Goal: Information Seeking & Learning: Learn about a topic

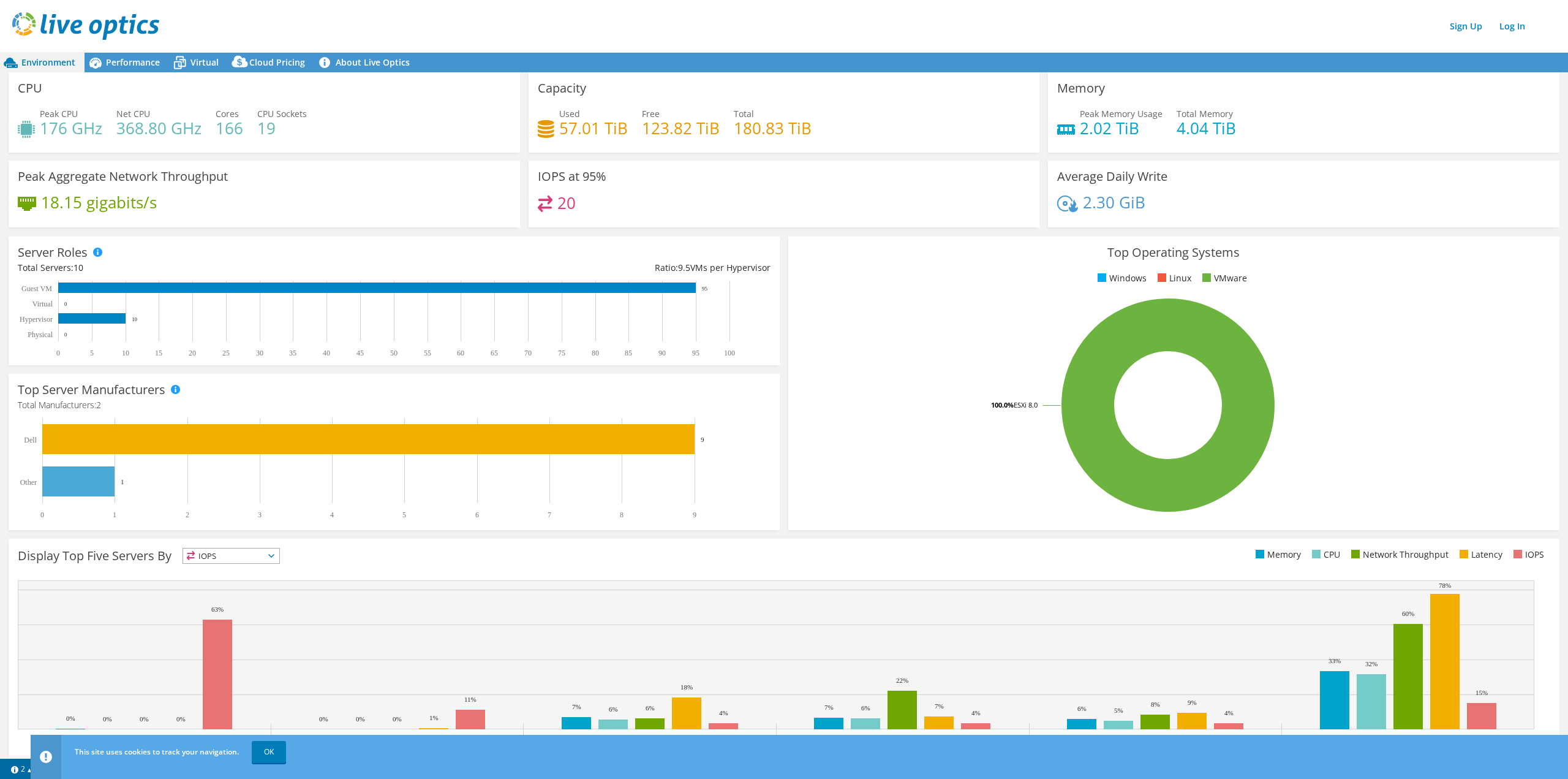
click at [262, 62] on span "Cloud Pricing" at bounding box center [277, 62] width 56 height 12
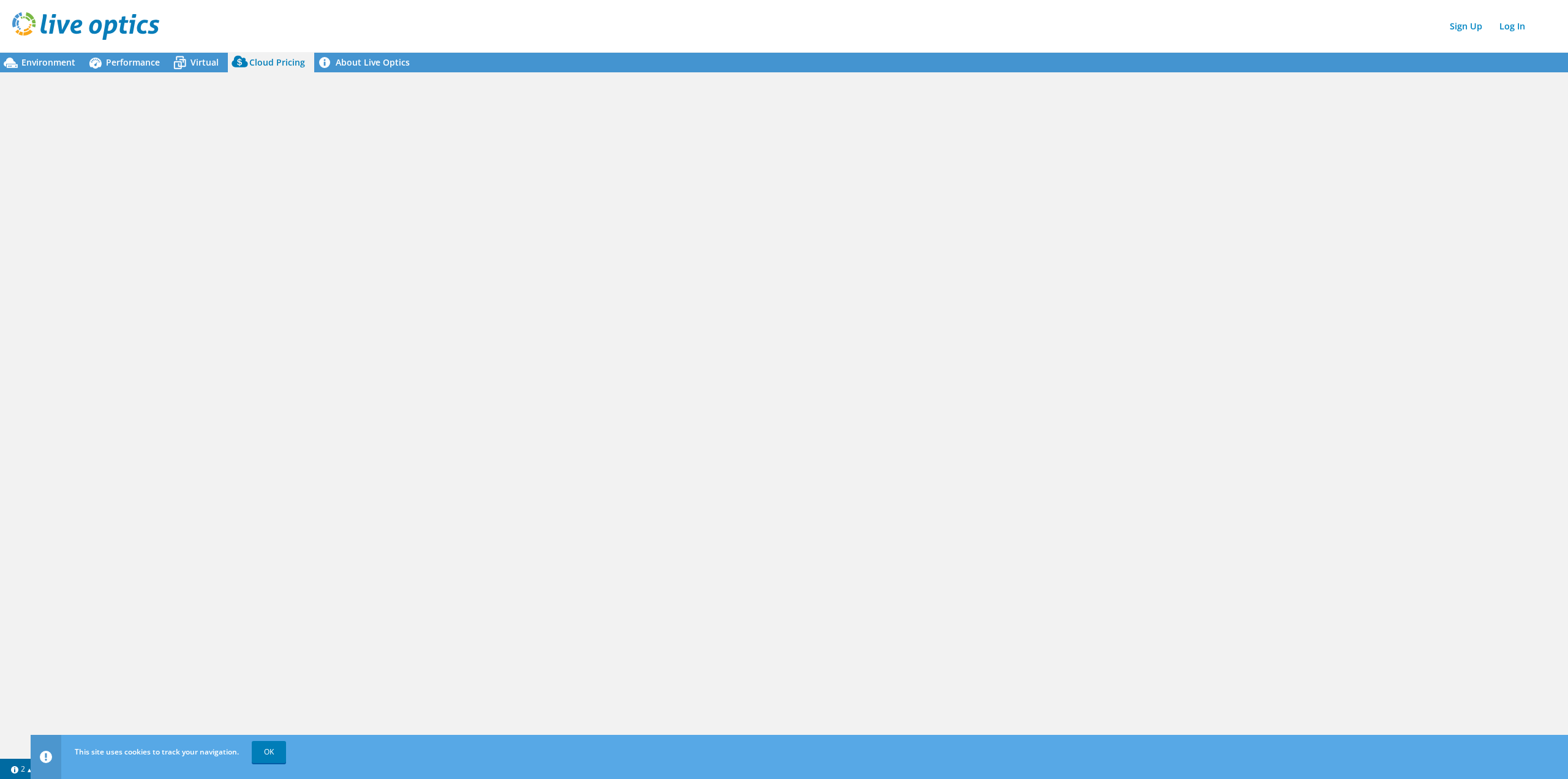
click at [276, 749] on link "OK" at bounding box center [269, 752] width 34 height 22
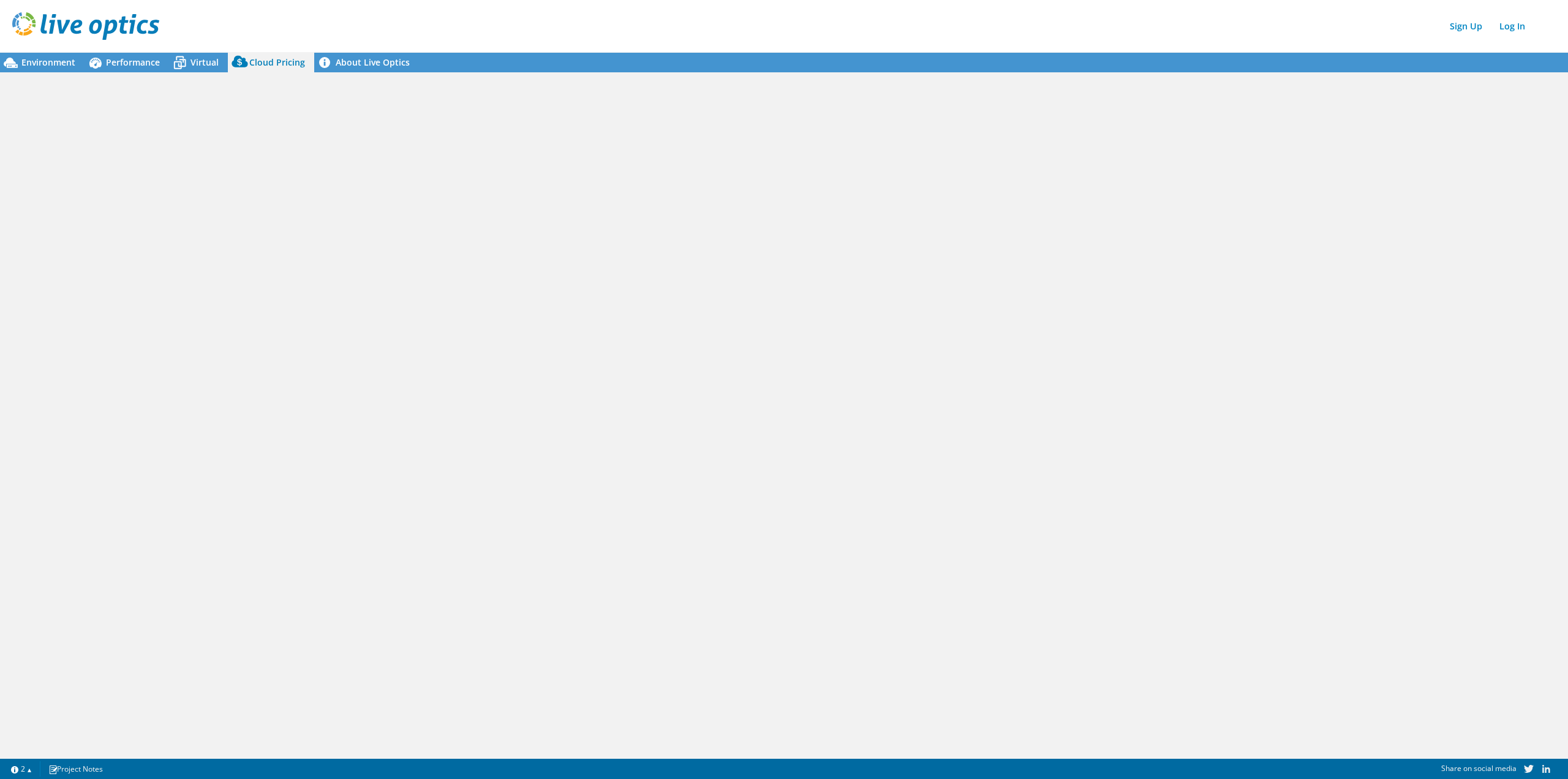
click at [332, 545] on div at bounding box center [784, 414] width 1568 height 685
click at [196, 64] on span "Virtual" at bounding box center [204, 62] width 28 height 12
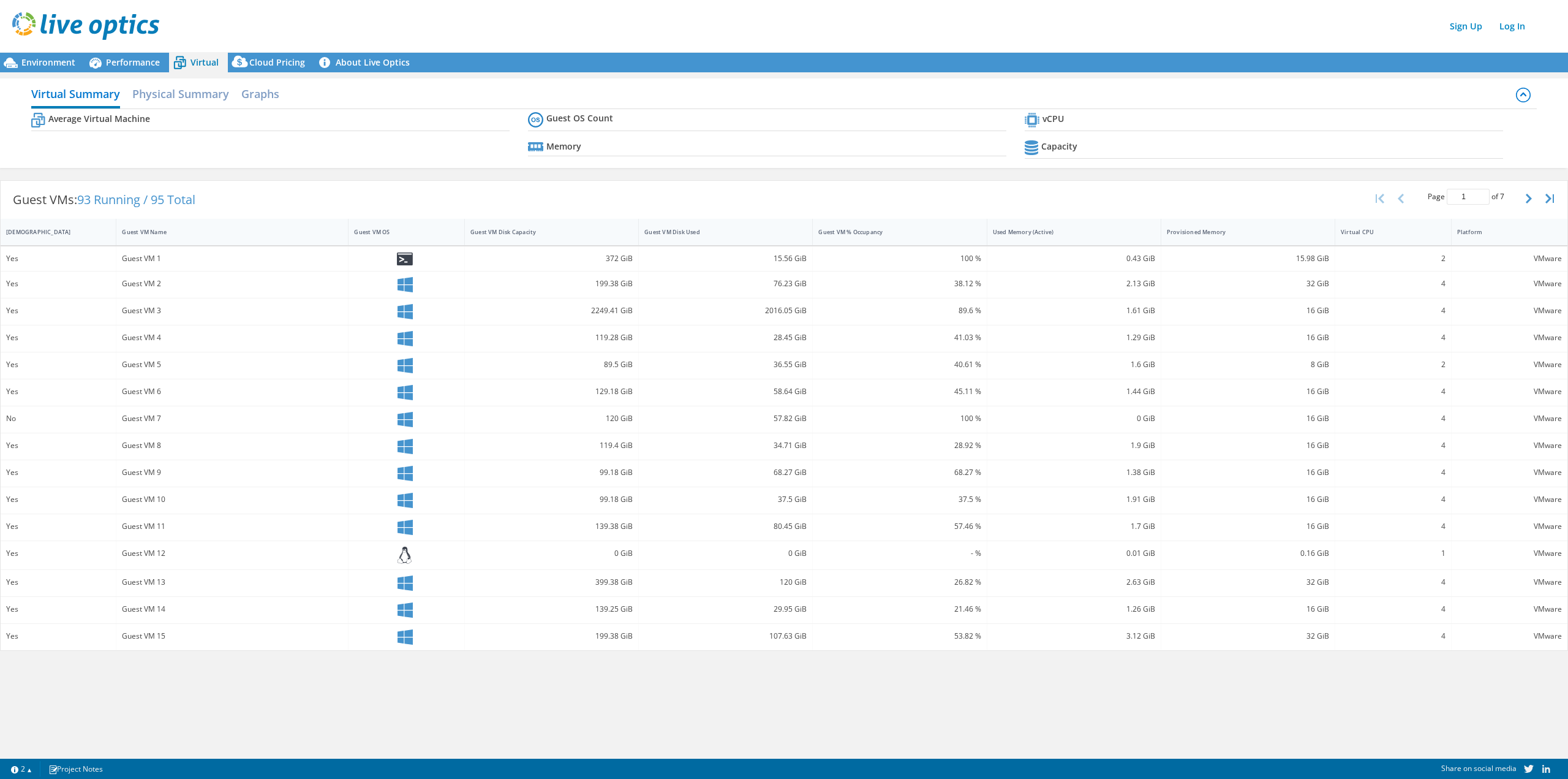
click at [269, 59] on span "Cloud Pricing" at bounding box center [277, 62] width 56 height 12
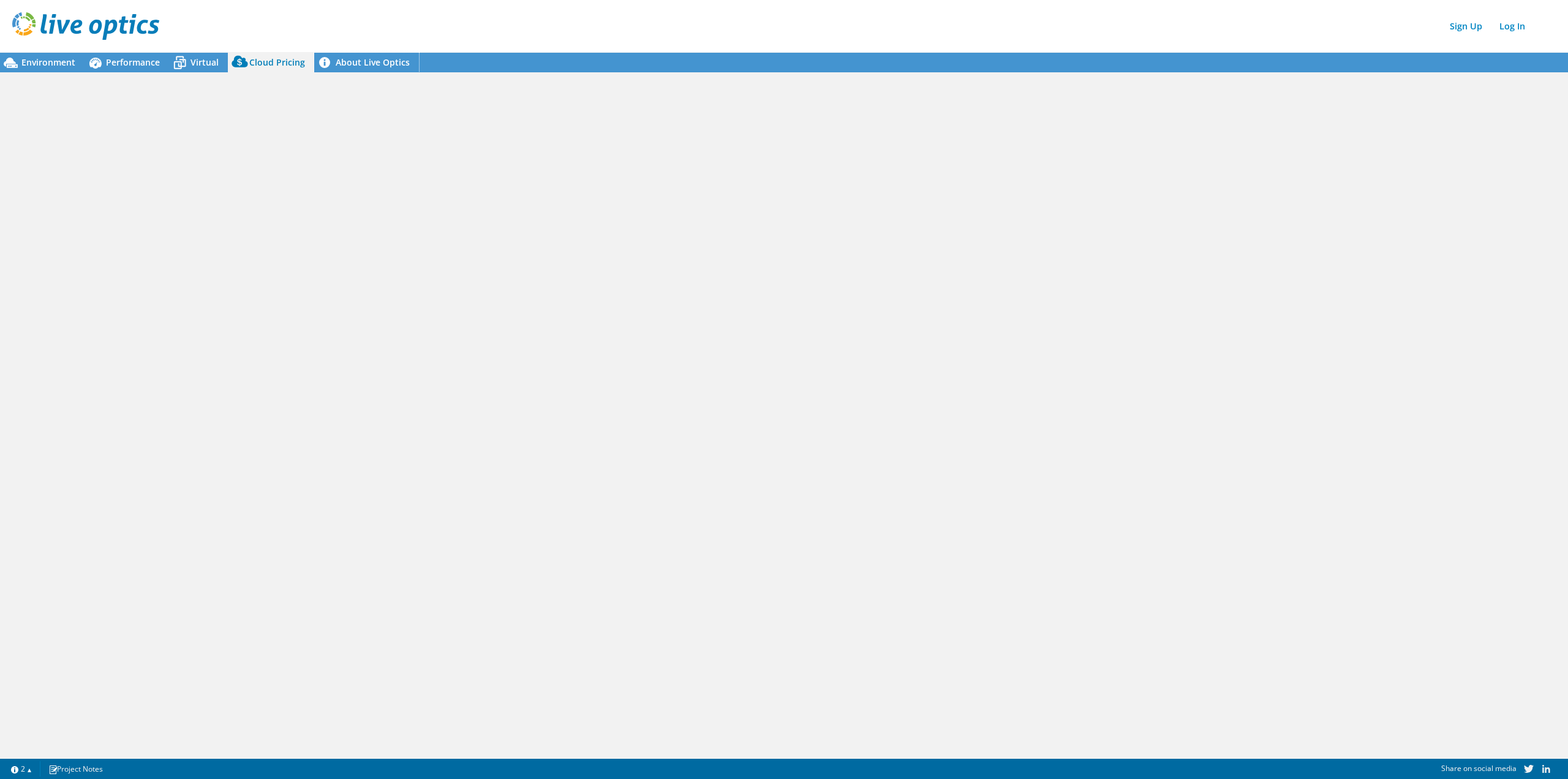
click at [367, 66] on link "About Live Optics" at bounding box center [367, 62] width 105 height 20
click at [201, 67] on div "Virtual" at bounding box center [198, 62] width 59 height 20
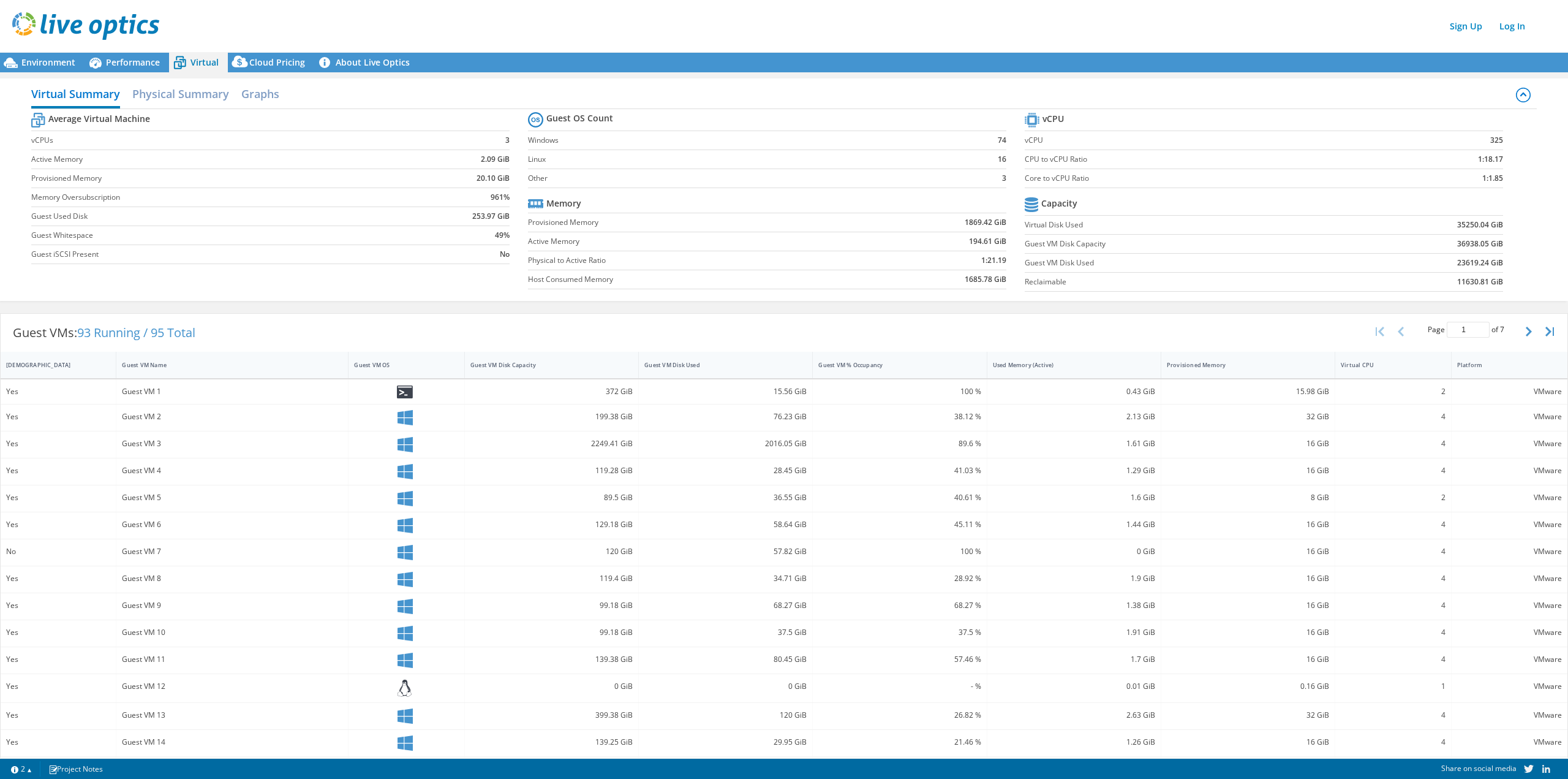
click at [268, 59] on span "Cloud Pricing" at bounding box center [277, 62] width 56 height 12
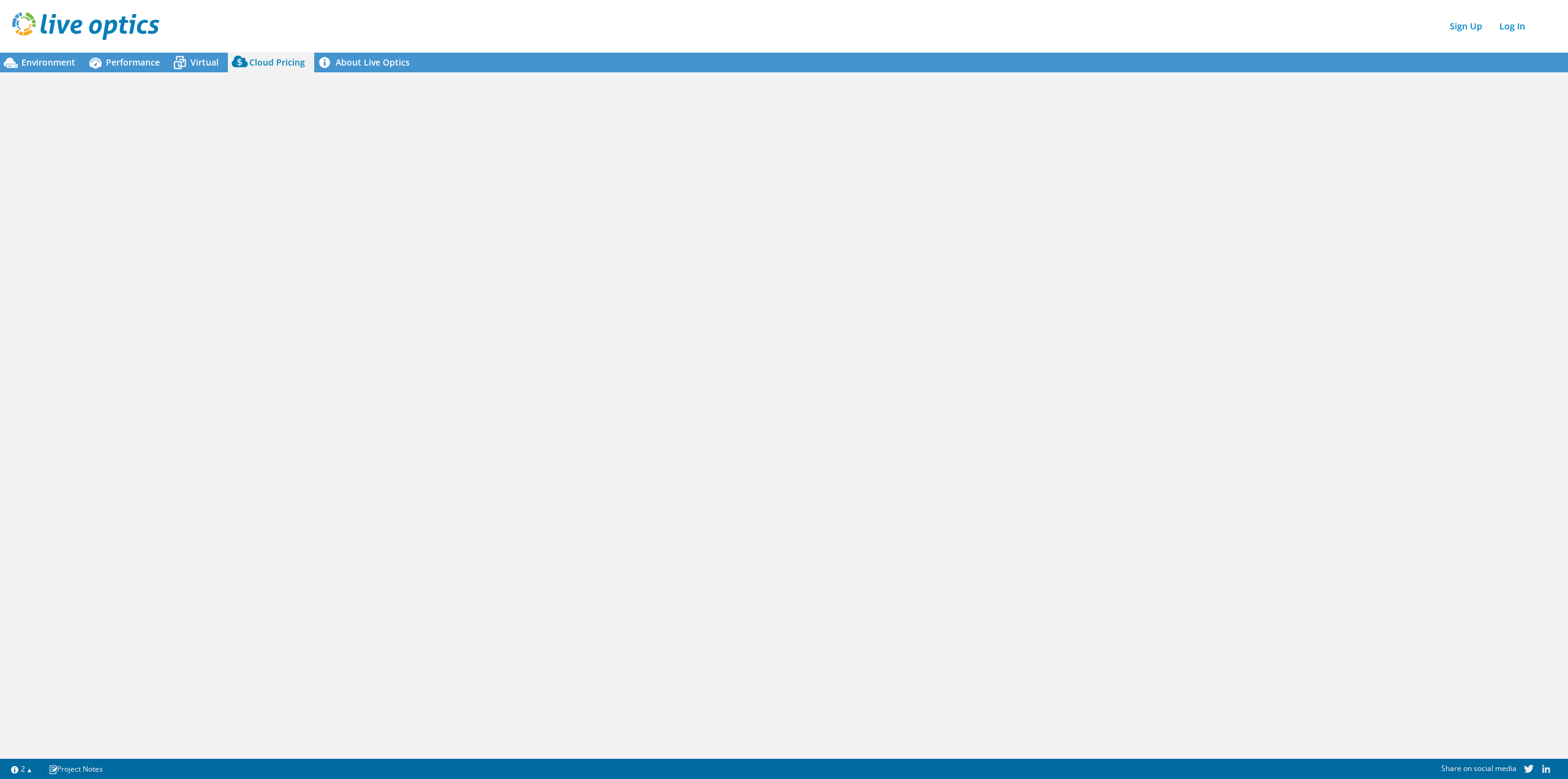
click at [196, 63] on span "Virtual" at bounding box center [204, 62] width 28 height 12
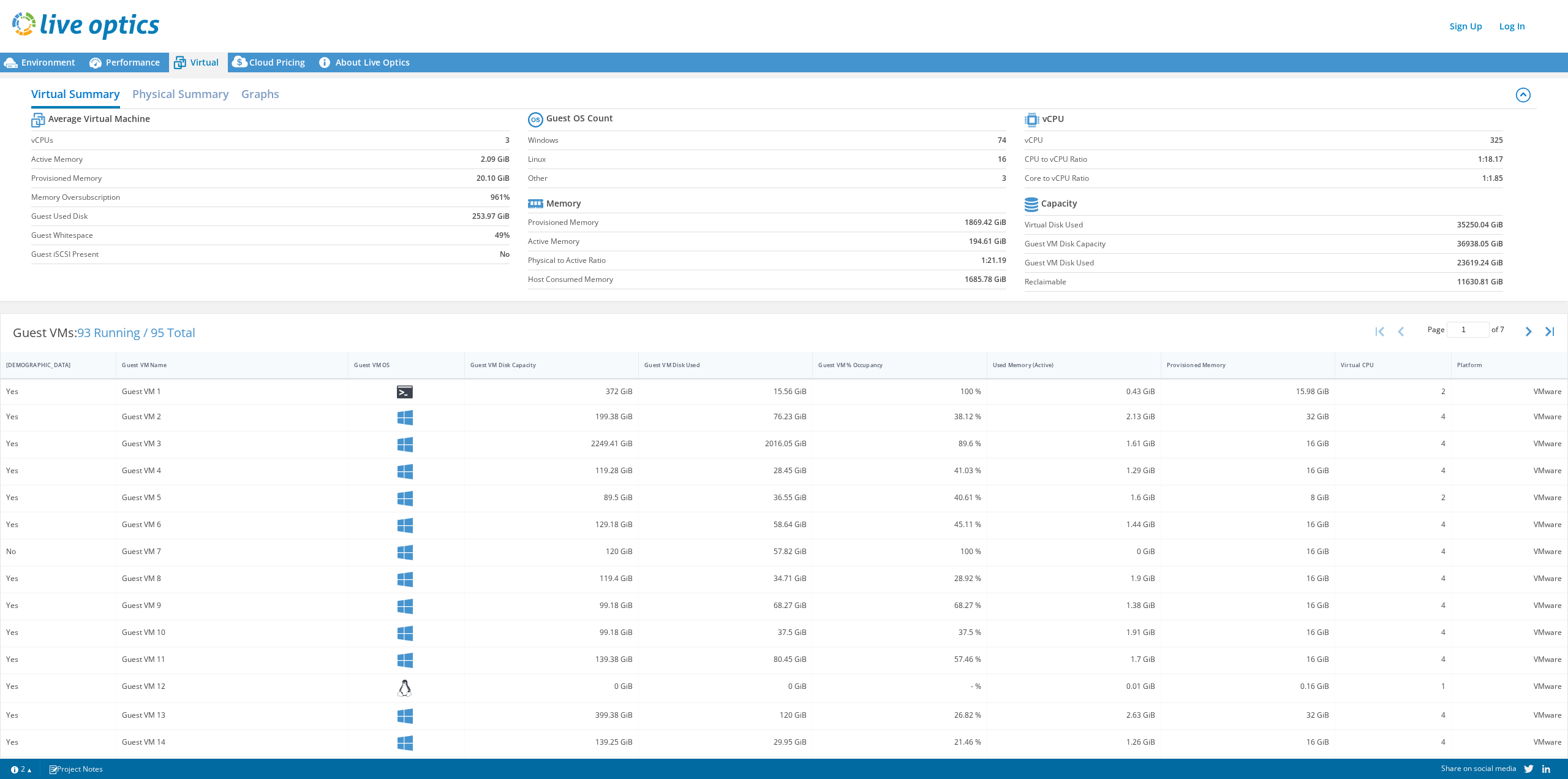
click at [127, 70] on div "Performance" at bounding box center [127, 62] width 85 height 20
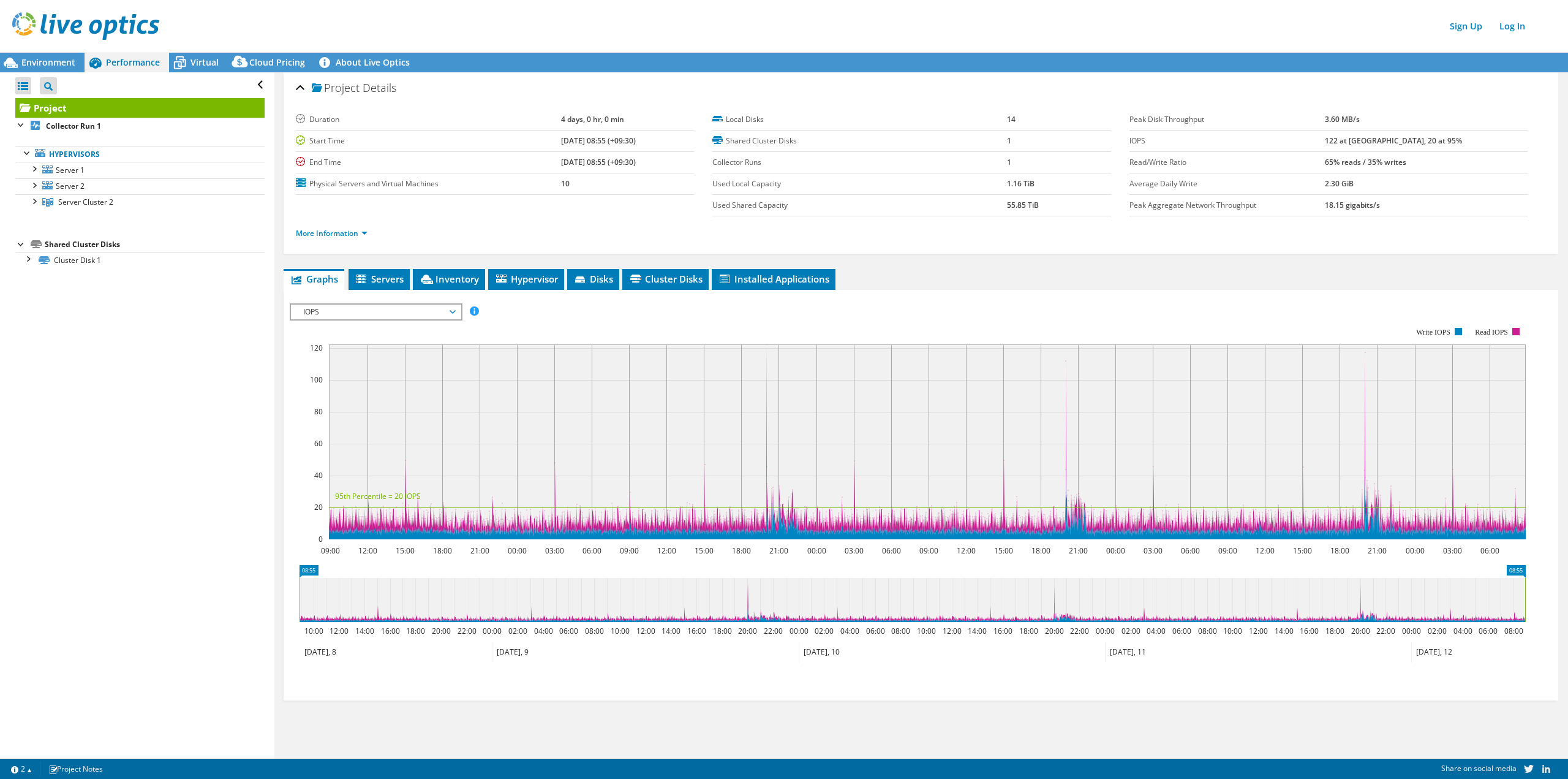
click at [121, 55] on div "Performance" at bounding box center [127, 62] width 85 height 20
click at [44, 59] on span "Environment" at bounding box center [49, 62] width 54 height 12
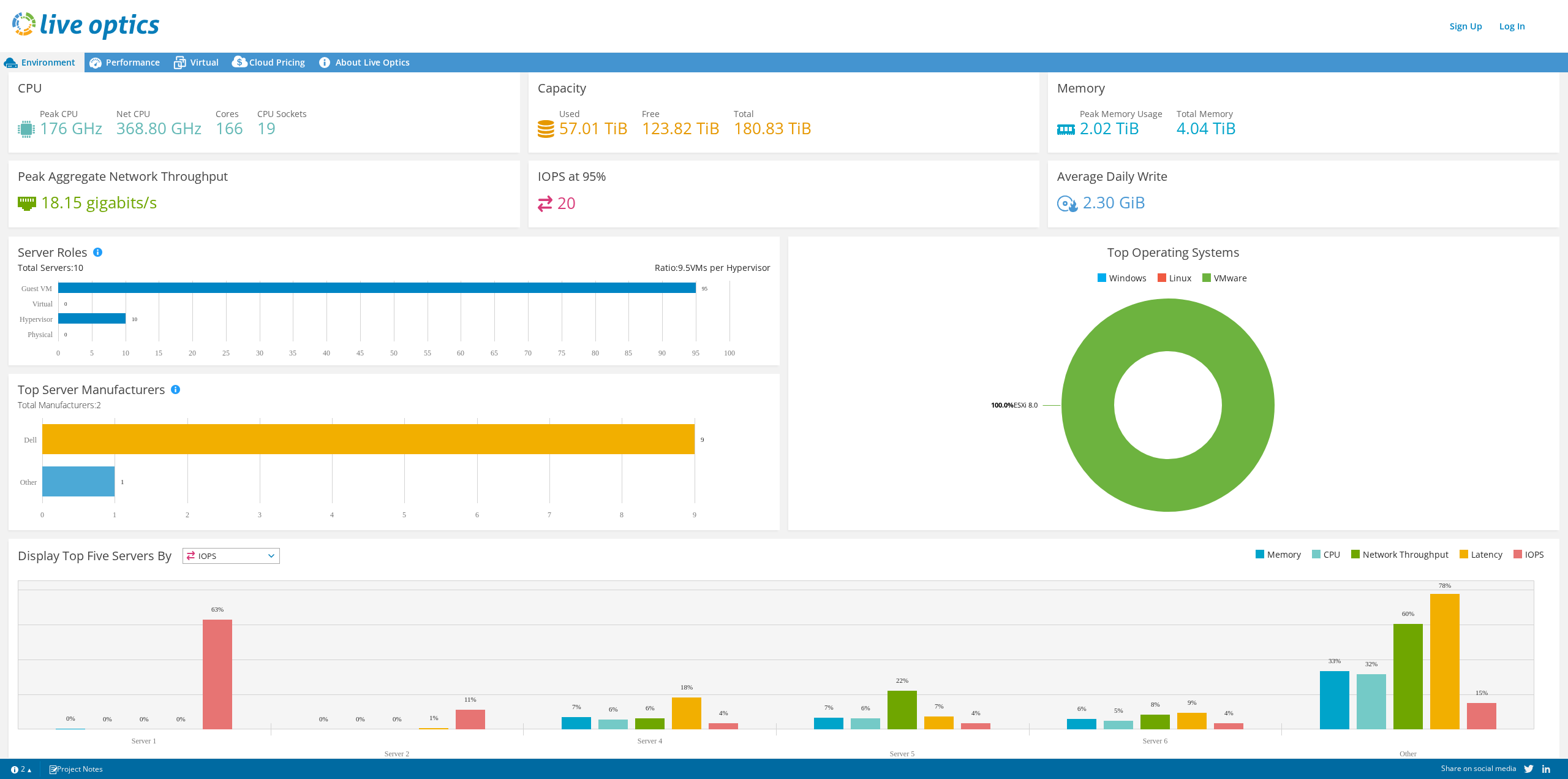
click at [276, 63] on span "Cloud Pricing" at bounding box center [277, 62] width 56 height 12
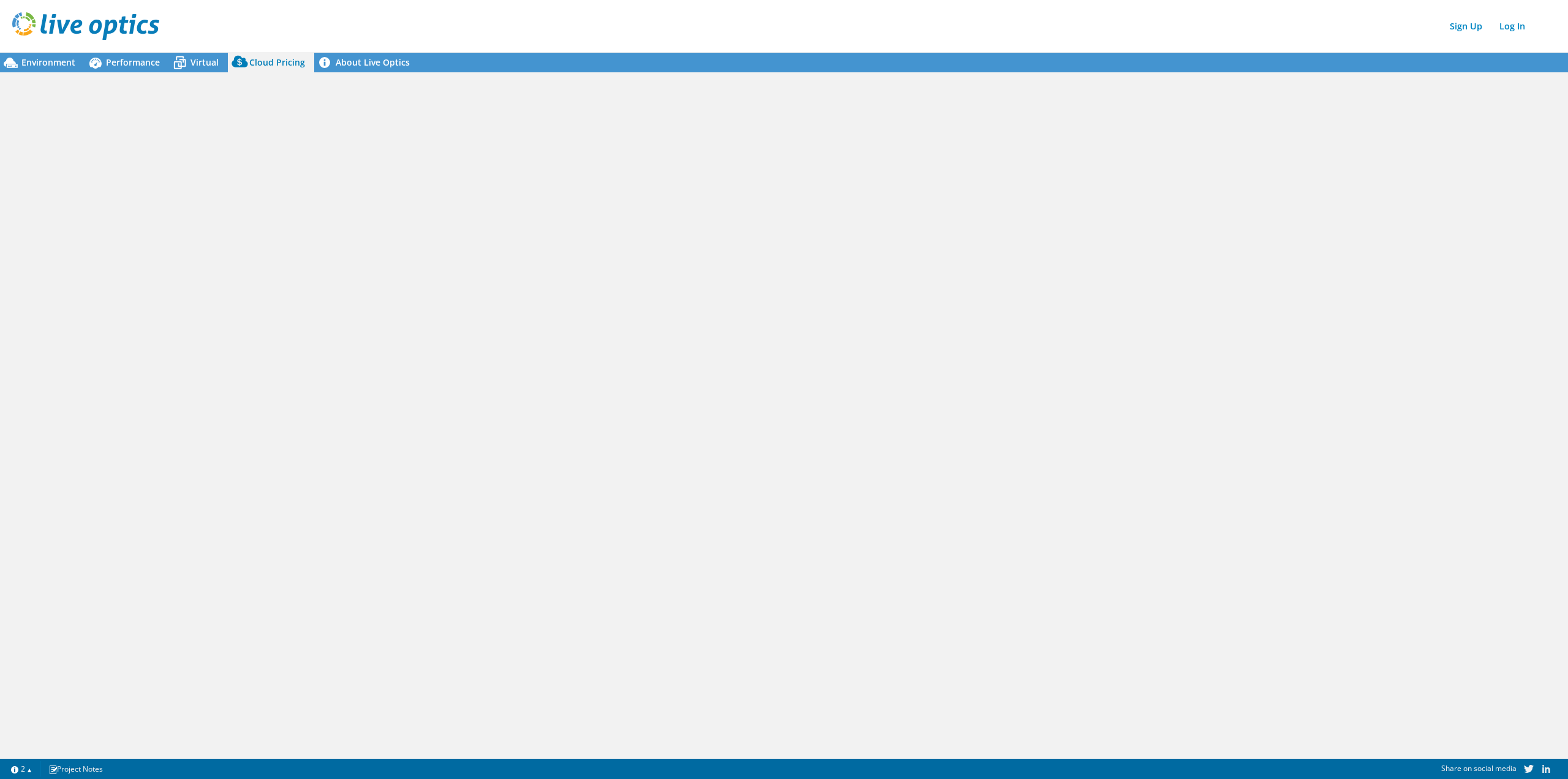
click at [971, 300] on div at bounding box center [784, 414] width 1568 height 685
